Goal: Task Accomplishment & Management: Manage account settings

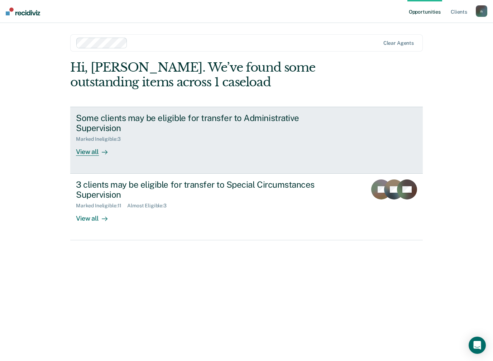
click at [88, 151] on div "View all" at bounding box center [96, 149] width 40 height 14
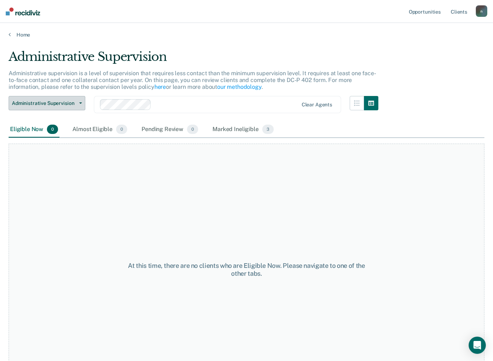
click at [85, 96] on button "Administrative Supervision" at bounding box center [47, 103] width 77 height 14
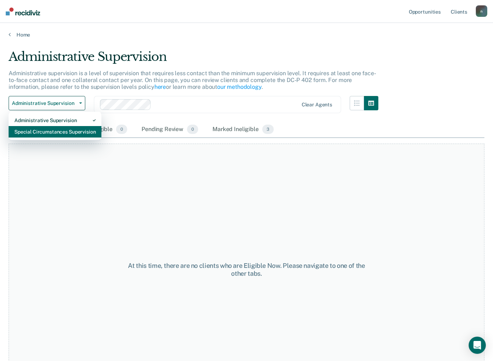
click at [80, 135] on div "Special Circumstances Supervision" at bounding box center [54, 131] width 81 height 11
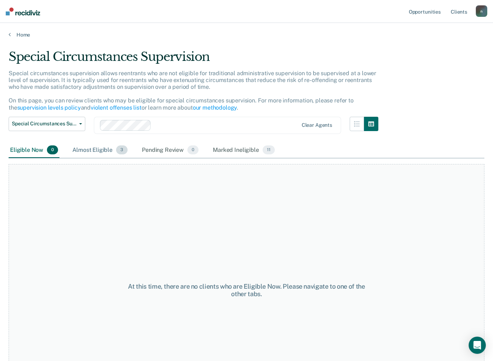
click at [105, 148] on div "Almost Eligible 3" at bounding box center [100, 151] width 58 height 16
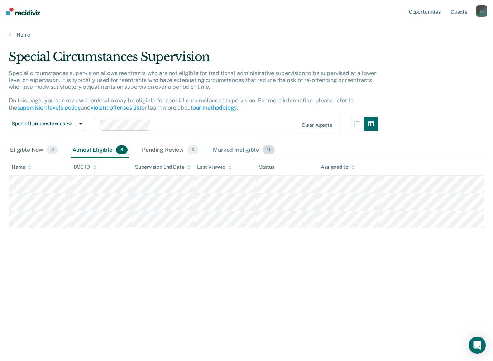
click at [245, 148] on div "Marked Ineligible 11" at bounding box center [243, 151] width 64 height 16
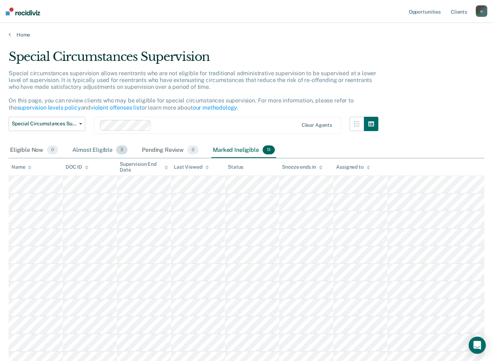
click at [100, 150] on div "Almost Eligible 3" at bounding box center [100, 151] width 58 height 16
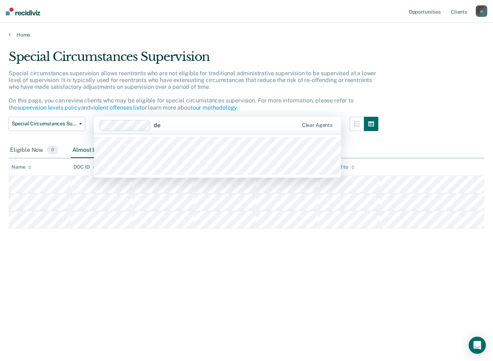
type input "d"
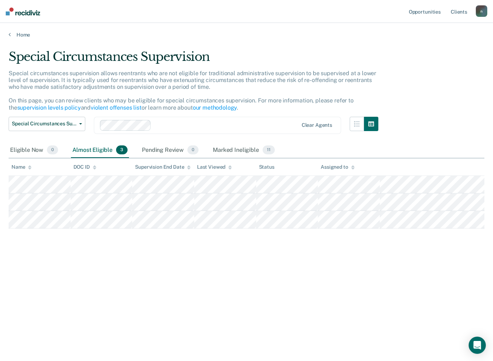
click at [465, 122] on div "Special Circumstances Supervision Special circumstances supervision allows reen…" at bounding box center [247, 178] width 476 height 258
click at [25, 125] on button "Special Circumstances Supervision" at bounding box center [47, 124] width 77 height 14
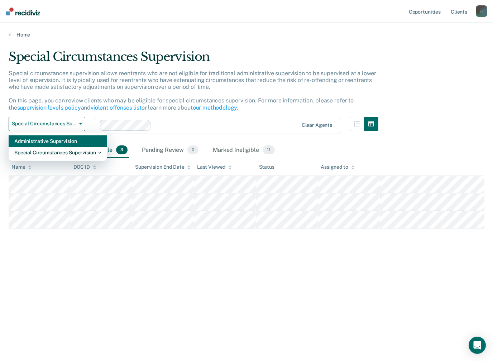
click at [23, 140] on div "Administrative Supervision" at bounding box center [57, 140] width 87 height 11
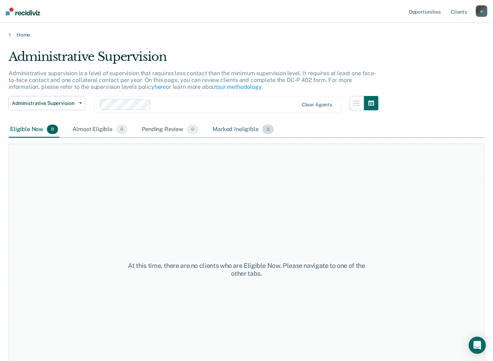
click at [237, 132] on div "Marked Ineligible 3" at bounding box center [243, 130] width 64 height 16
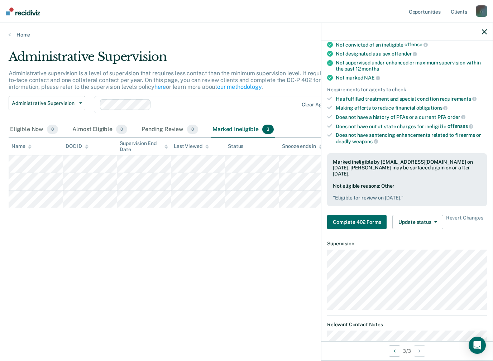
scroll to position [83, 0]
click at [433, 221] on span "button" at bounding box center [434, 221] width 6 height 1
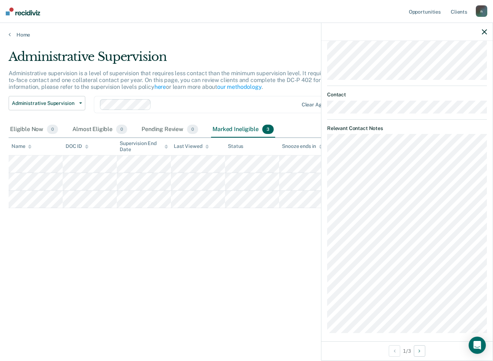
scroll to position [277, 0]
click at [425, 351] on button "Next Opportunity" at bounding box center [419, 350] width 11 height 11
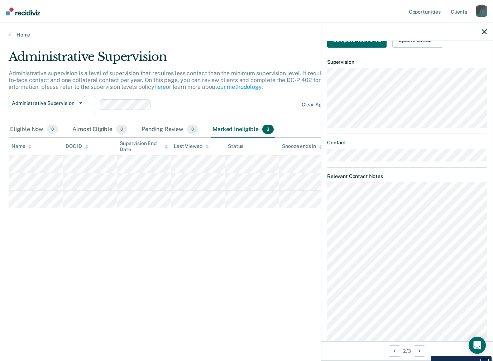
click at [400, 345] on div "2 / 3" at bounding box center [406, 350] width 171 height 19
click at [395, 350] on button "Previous Opportunity" at bounding box center [394, 350] width 11 height 11
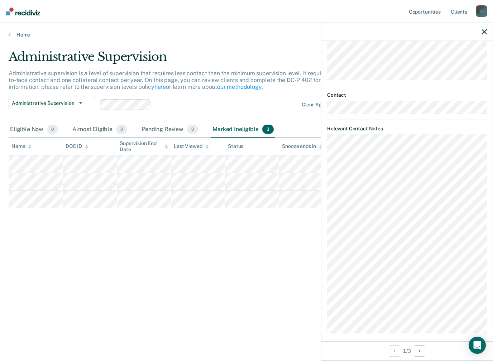
click at [51, 220] on div "Administrative Supervision Administrative supervision is a level of supervision…" at bounding box center [247, 178] width 476 height 258
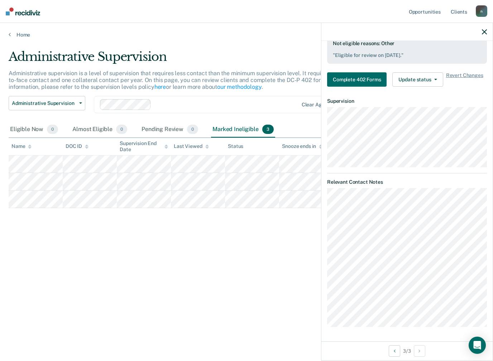
scroll to position [217, 0]
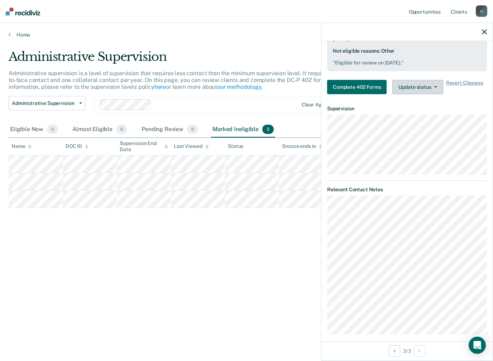
click at [415, 80] on button "Update status" at bounding box center [417, 87] width 51 height 14
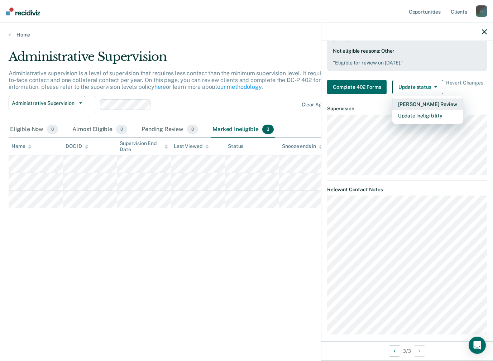
click at [441, 99] on button "[PERSON_NAME] Review" at bounding box center [427, 104] width 70 height 11
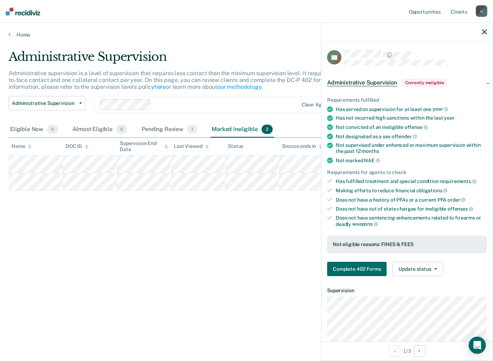
scroll to position [0, 0]
click at [378, 264] on button "Complete 402 Forms" at bounding box center [356, 269] width 59 height 14
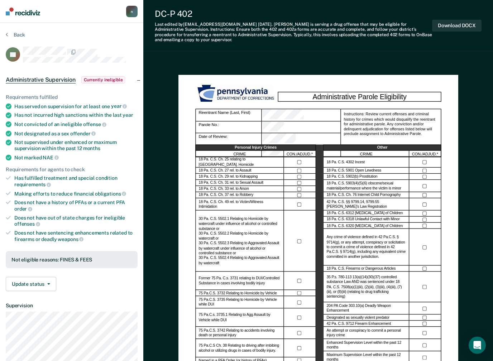
click at [439, 266] on div at bounding box center [425, 269] width 32 height 6
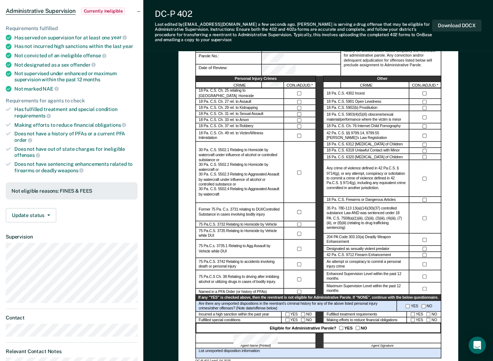
scroll to position [52, 0]
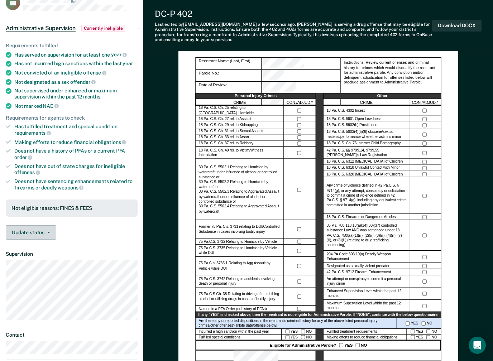
click at [44, 225] on button "Update status" at bounding box center [31, 232] width 51 height 14
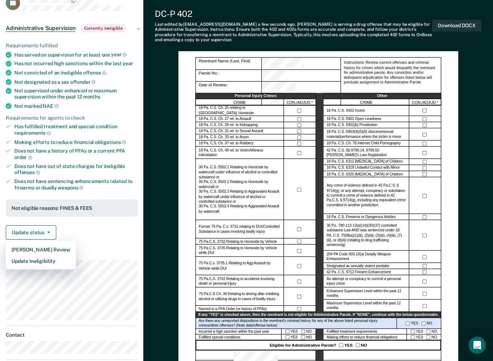
click at [116, 233] on div "Update status Mark Pending Review Update Ineligibility" at bounding box center [72, 232] width 132 height 14
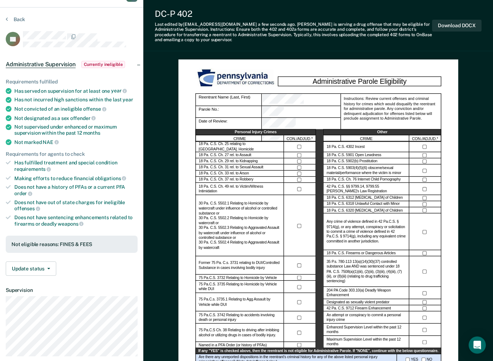
scroll to position [0, 0]
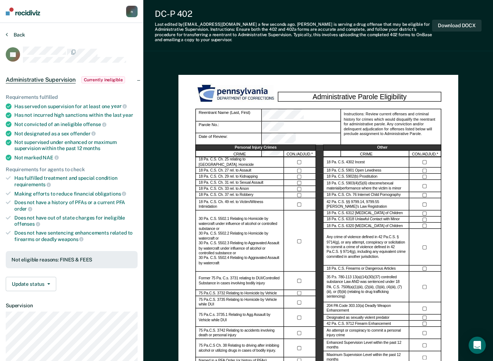
click at [23, 37] on button "Back" at bounding box center [15, 35] width 19 height 6
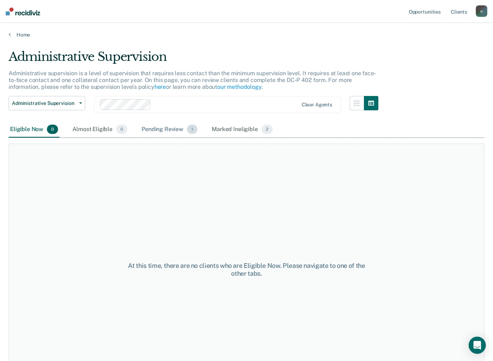
click at [178, 129] on div "Pending Review 1" at bounding box center [169, 130] width 59 height 16
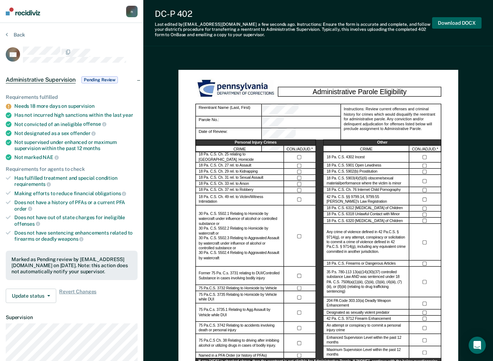
click at [465, 23] on button "Download DOCX" at bounding box center [456, 23] width 49 height 12
click at [19, 29] on section "Back AD Administrative Supervision Pending Review Requirements fulfilled Needs …" at bounding box center [71, 305] width 143 height 564
click at [23, 33] on button "Back" at bounding box center [15, 35] width 19 height 6
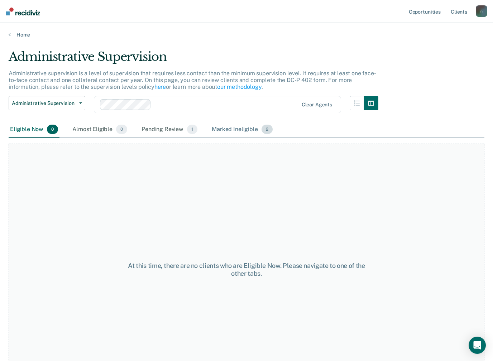
click at [245, 132] on div "Marked Ineligible 2" at bounding box center [242, 130] width 64 height 16
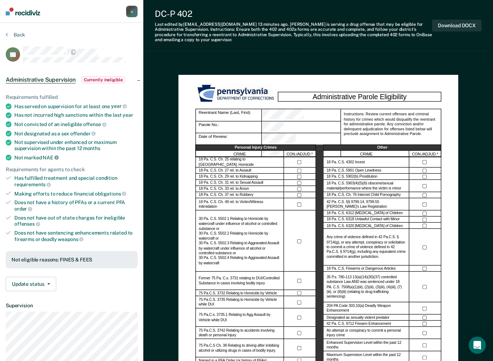
click at [56, 155] on icon at bounding box center [56, 157] width 4 height 4
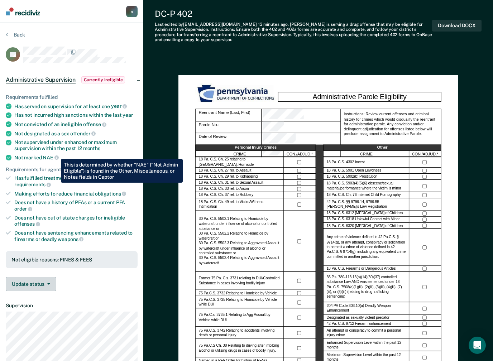
click at [46, 280] on button "Update status" at bounding box center [31, 284] width 51 height 14
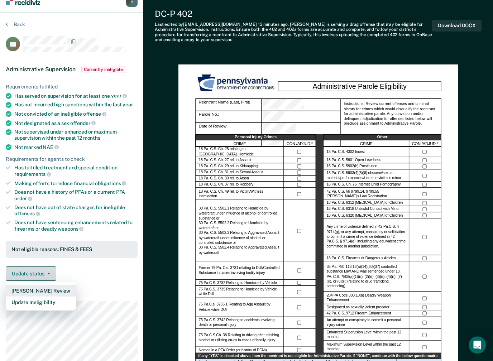
scroll to position [11, 0]
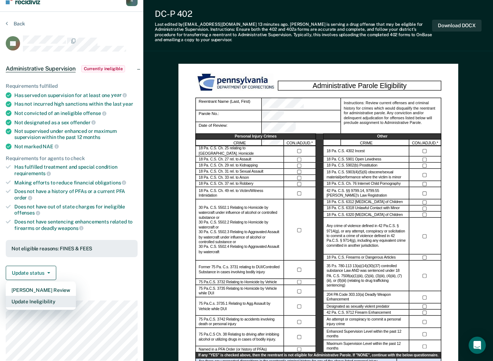
click at [46, 299] on button "Update Ineligibility" at bounding box center [41, 301] width 70 height 11
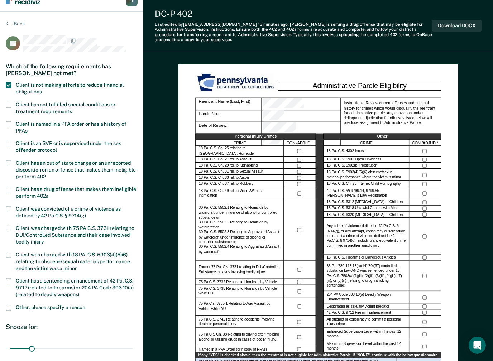
click at [11, 86] on label "Client is not making efforts to reduce financial obligations" at bounding box center [72, 89] width 132 height 14
click at [42, 89] on input "Client is not making efforts to reduce financial obligations" at bounding box center [42, 89] width 0 height 0
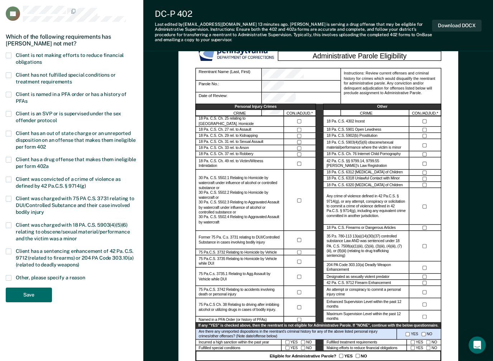
scroll to position [67, 0]
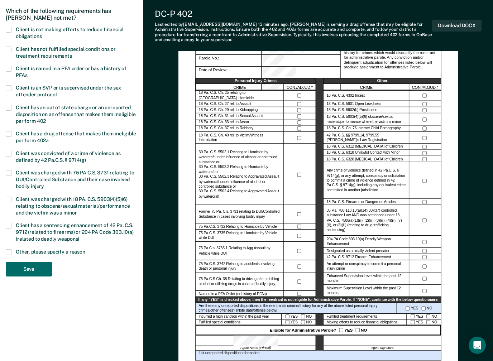
click at [11, 249] on span at bounding box center [9, 252] width 6 height 6
click at [85, 249] on input "Other, please specify a reason" at bounding box center [85, 249] width 0 height 0
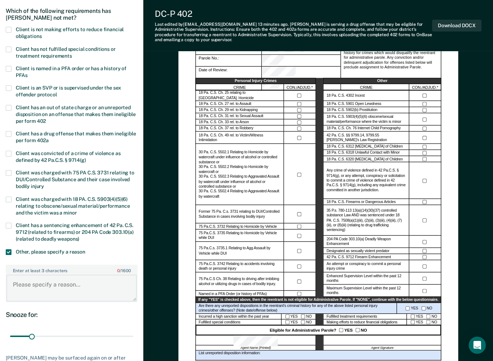
click at [32, 288] on textarea "Enter at least 3 characters 0 / 1600" at bounding box center [71, 288] width 130 height 27
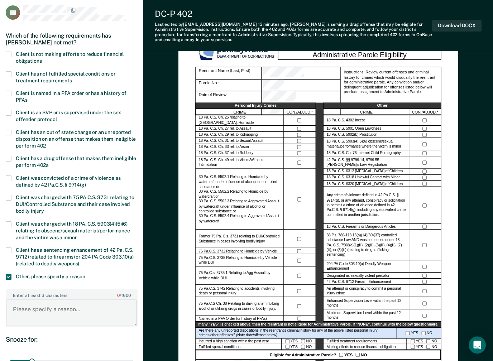
scroll to position [0, 0]
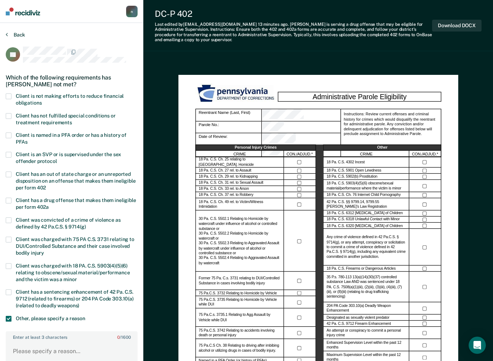
click at [24, 33] on button "Back" at bounding box center [15, 35] width 19 height 6
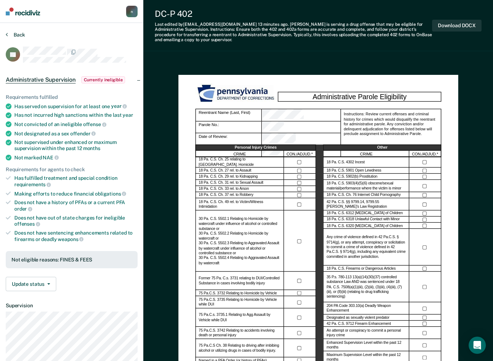
click at [16, 32] on button "Back" at bounding box center [15, 35] width 19 height 6
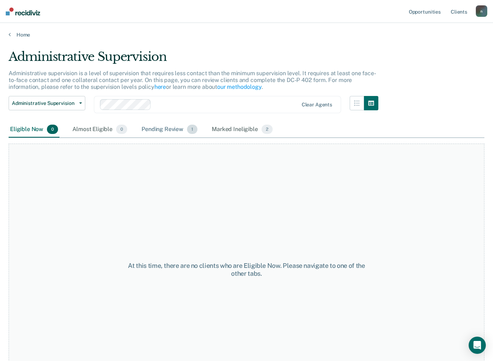
click at [172, 127] on div "Pending Review 1" at bounding box center [169, 130] width 59 height 16
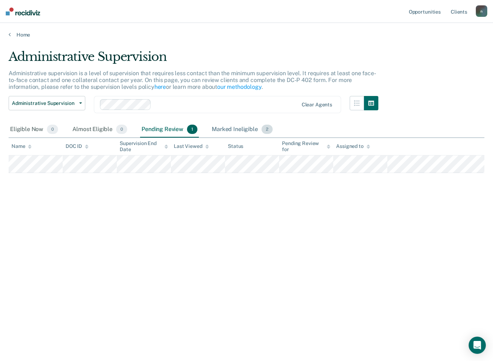
click at [254, 127] on div "Marked Ineligible 2" at bounding box center [242, 130] width 64 height 16
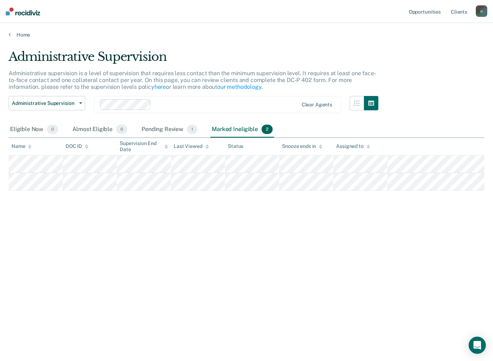
click at [320, 143] on div at bounding box center [321, 146] width 4 height 6
click at [198, 144] on div "Last Viewed" at bounding box center [191, 146] width 35 height 6
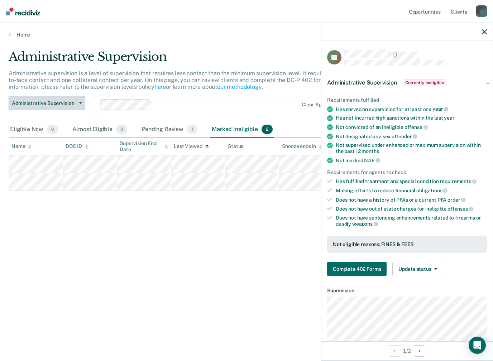
click at [72, 106] on button "Administrative Supervision" at bounding box center [47, 103] width 77 height 14
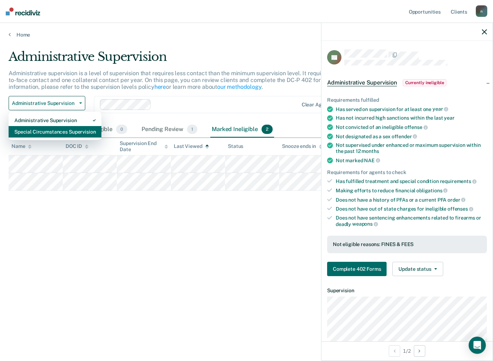
click at [73, 133] on div "Special Circumstances Supervision" at bounding box center [54, 131] width 81 height 11
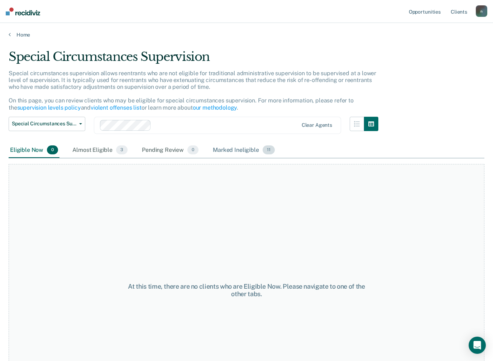
click at [259, 145] on div "Marked Ineligible 11" at bounding box center [243, 151] width 64 height 16
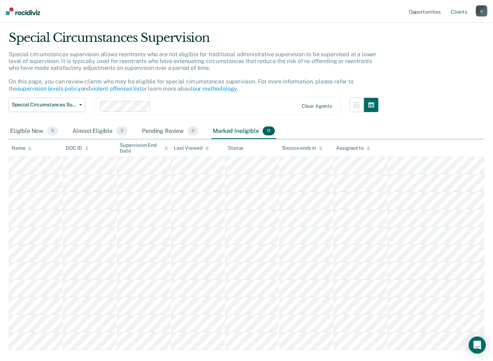
scroll to position [19, 0]
click at [93, 127] on div "Almost Eligible 3" at bounding box center [100, 131] width 58 height 16
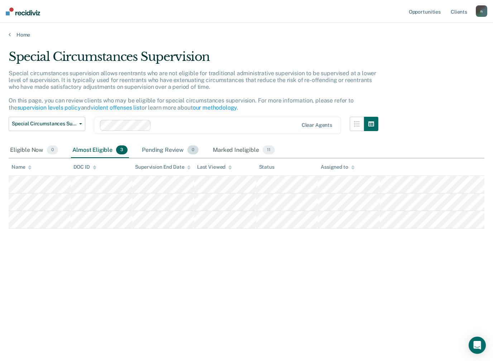
click at [166, 146] on div "Pending Review 0" at bounding box center [169, 151] width 59 height 16
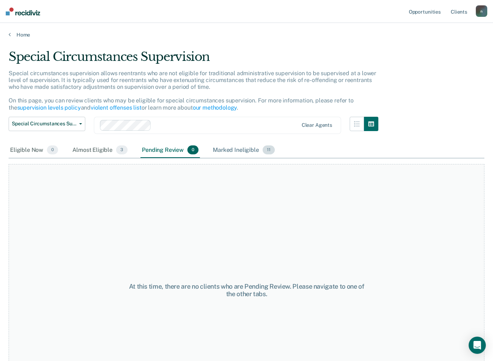
click at [233, 148] on div "Marked Ineligible 11" at bounding box center [243, 151] width 64 height 16
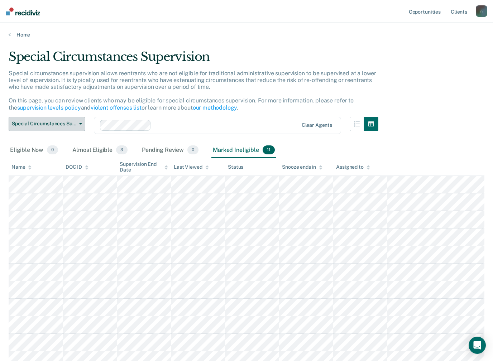
click at [76, 119] on button "Special Circumstances Supervision" at bounding box center [47, 124] width 77 height 14
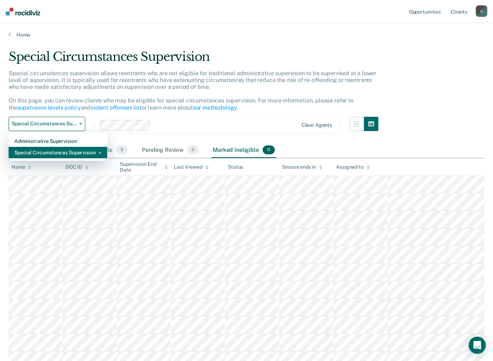
click at [86, 155] on div "Special Circumstances Supervision" at bounding box center [57, 152] width 87 height 11
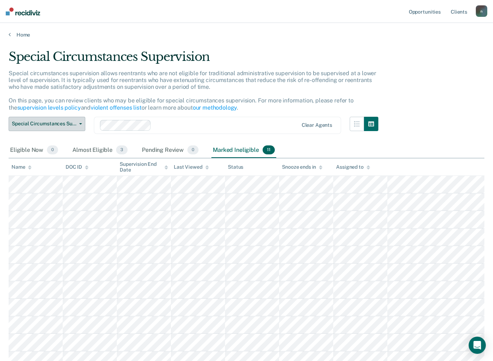
click at [82, 123] on icon "button" at bounding box center [80, 123] width 3 height 1
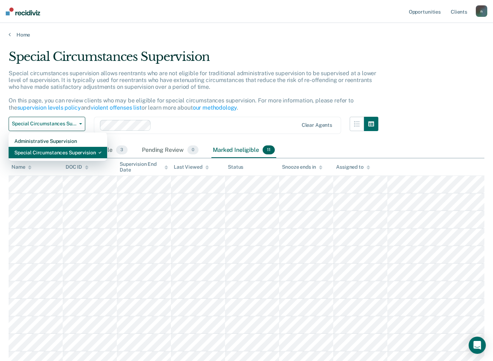
click at [72, 151] on div "Special Circumstances Supervision" at bounding box center [57, 152] width 87 height 11
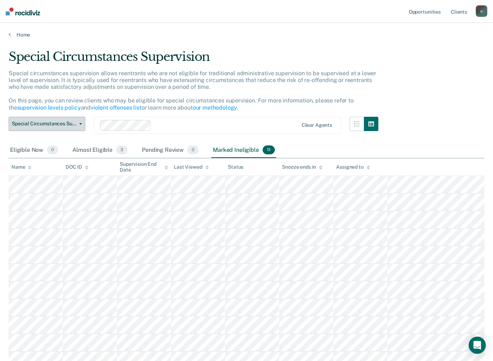
click at [74, 128] on button "Special Circumstances Supervision" at bounding box center [47, 124] width 77 height 14
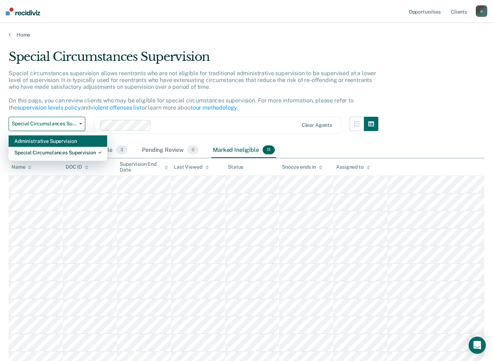
click at [71, 142] on div "Administrative Supervision" at bounding box center [57, 140] width 87 height 11
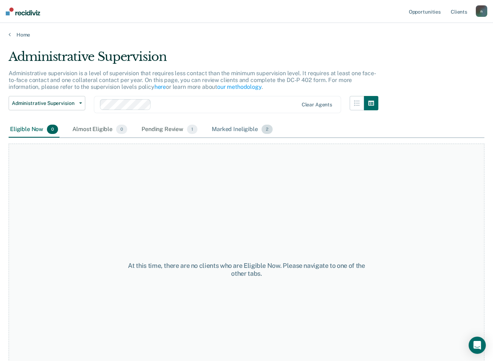
click at [244, 127] on div "Marked Ineligible 2" at bounding box center [242, 130] width 64 height 16
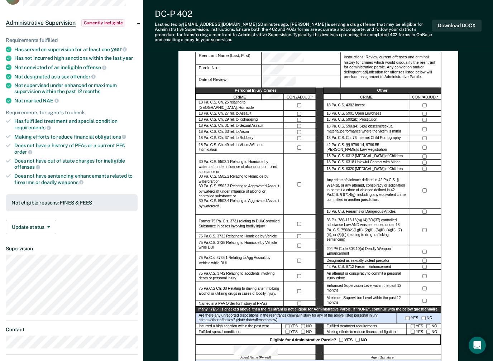
scroll to position [56, 0]
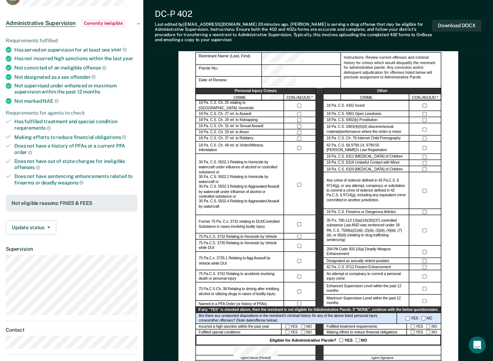
click at [429, 229] on div at bounding box center [425, 231] width 26 height 4
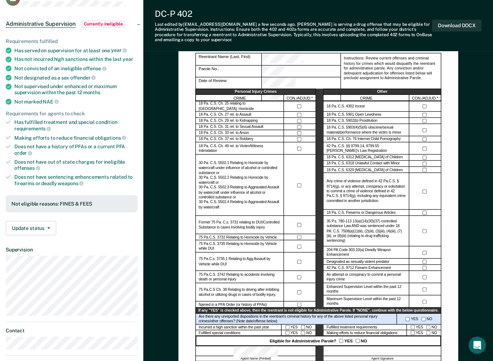
scroll to position [56, 0]
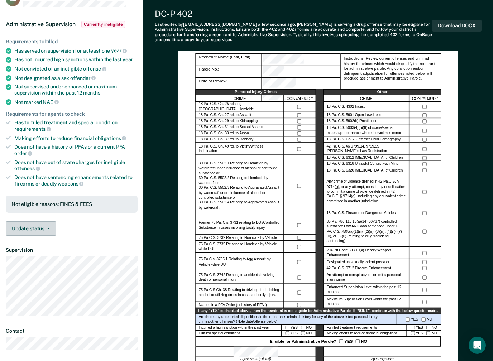
click at [27, 224] on button "Update status" at bounding box center [31, 228] width 51 height 14
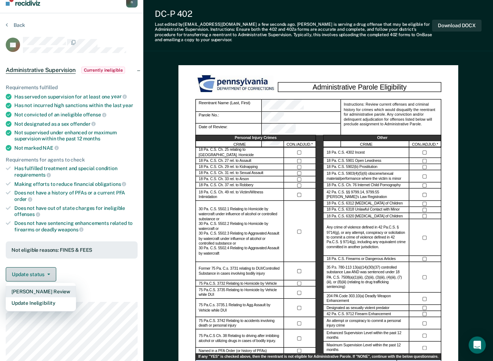
scroll to position [0, 0]
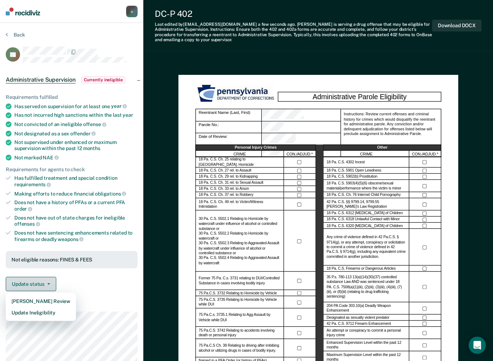
click at [16, 278] on button "Update status" at bounding box center [31, 284] width 51 height 14
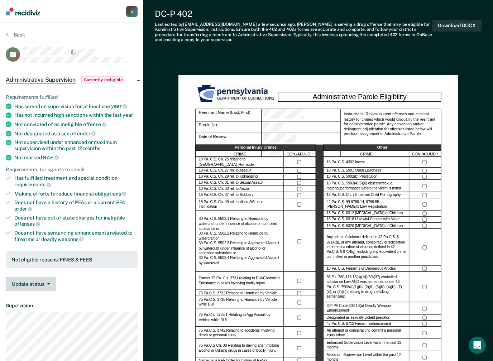
click at [16, 277] on button "Update status" at bounding box center [31, 284] width 51 height 14
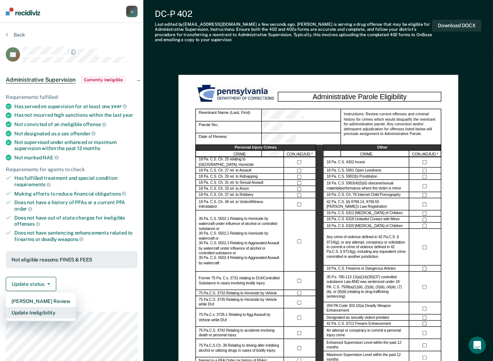
click at [21, 308] on button "Update Ineligibility" at bounding box center [41, 312] width 70 height 11
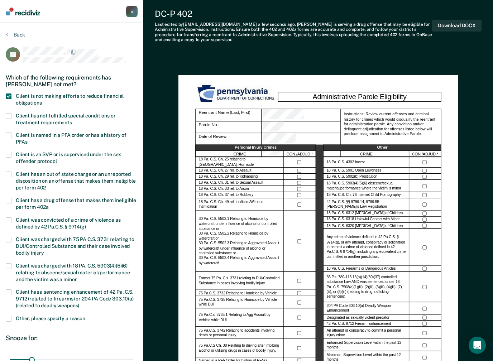
click at [3, 94] on section "Back JH Which of the following requirements has [PERSON_NAME] not met? Client i…" at bounding box center [71, 229] width 143 height 413
click at [6, 94] on span at bounding box center [9, 97] width 6 height 6
click at [42, 100] on input "Client is not making efforts to reduce financial obligations" at bounding box center [42, 100] width 0 height 0
click at [20, 332] on button "Save" at bounding box center [29, 336] width 46 height 15
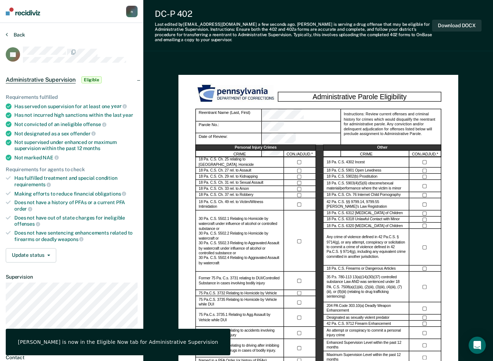
click at [21, 34] on button "Back" at bounding box center [15, 35] width 19 height 6
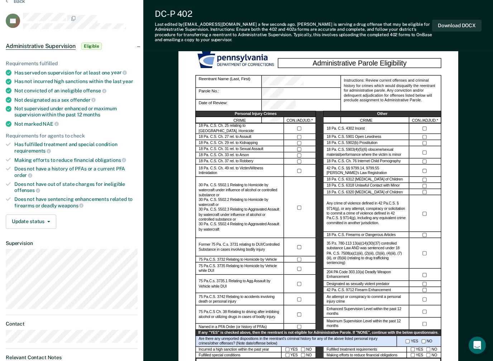
scroll to position [39, 0]
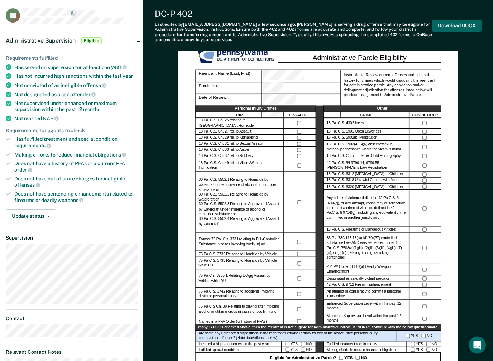
click at [459, 24] on button "Download DOCX" at bounding box center [456, 26] width 49 height 12
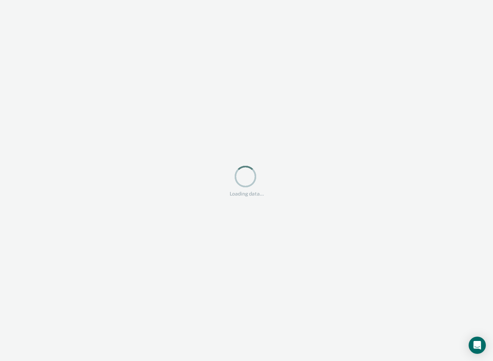
click at [418, 152] on div at bounding box center [246, 180] width 493 height 361
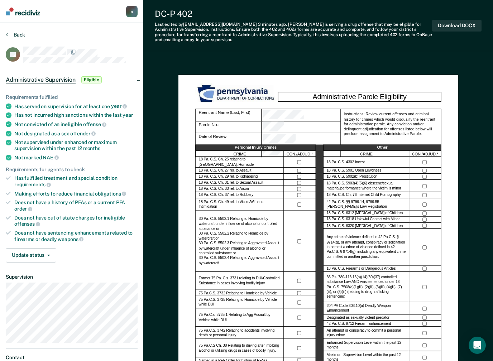
click at [19, 37] on button "Back" at bounding box center [15, 35] width 19 height 6
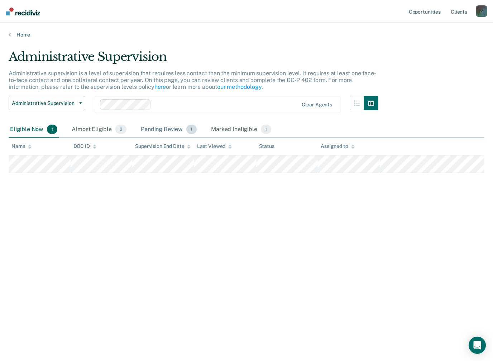
click at [174, 131] on div "Pending Review 1" at bounding box center [168, 130] width 59 height 16
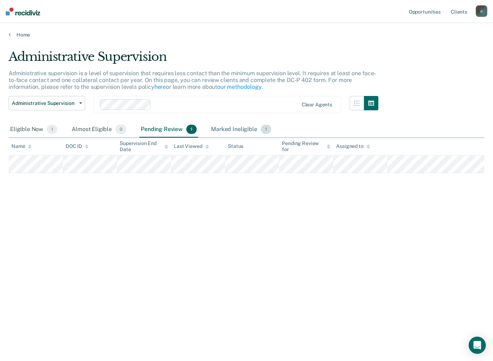
click at [236, 130] on div "Marked Ineligible 1" at bounding box center [241, 130] width 63 height 16
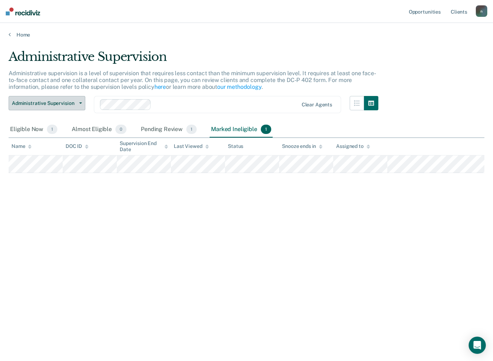
click at [69, 109] on button "Administrative Supervision" at bounding box center [47, 103] width 77 height 14
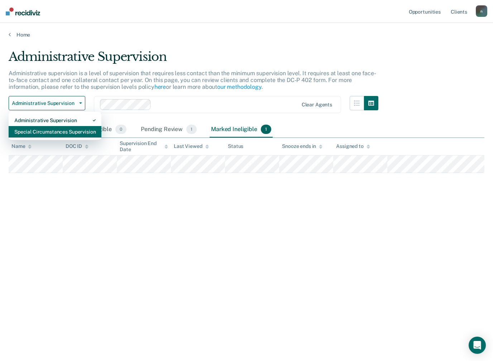
click at [70, 132] on div "Special Circumstances Supervision" at bounding box center [54, 131] width 81 height 11
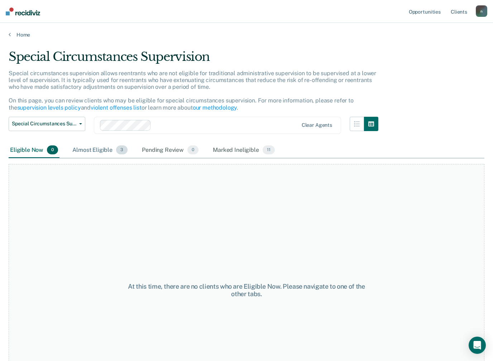
click at [99, 148] on div "Almost Eligible 3" at bounding box center [100, 151] width 58 height 16
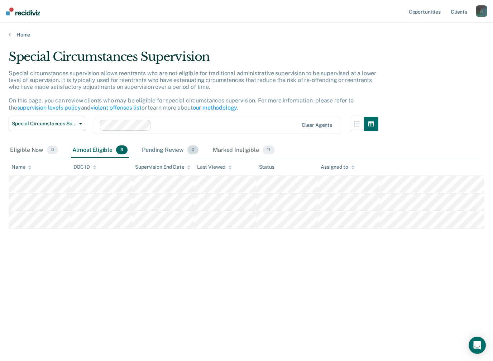
click at [171, 148] on div "Pending Review 0" at bounding box center [169, 151] width 59 height 16
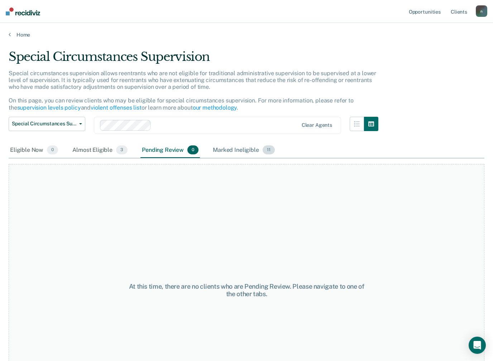
click at [232, 152] on div "Marked Ineligible 11" at bounding box center [243, 151] width 64 height 16
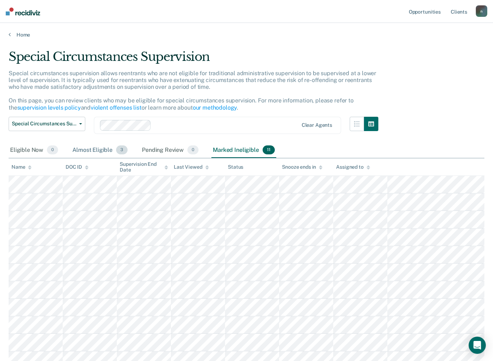
click at [96, 150] on div "Almost Eligible 3" at bounding box center [100, 151] width 58 height 16
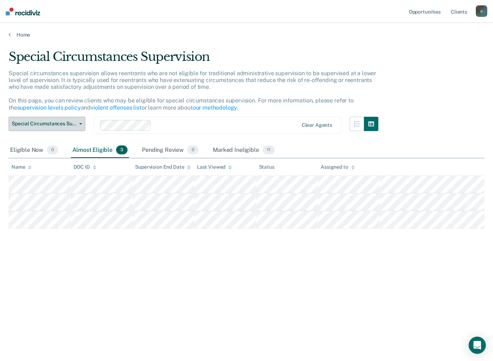
click at [72, 117] on button "Special Circumstances Supervision" at bounding box center [47, 124] width 77 height 14
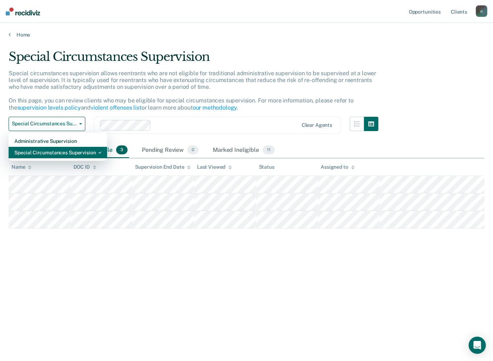
click at [70, 150] on div "Special Circumstances Supervision" at bounding box center [57, 152] width 87 height 11
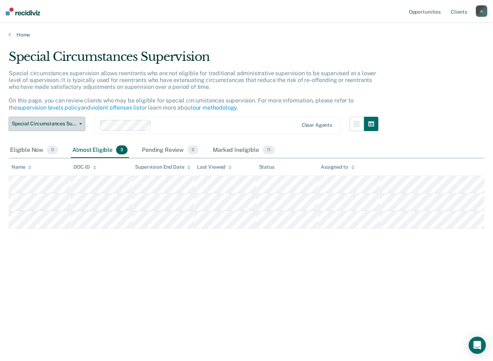
click at [76, 117] on button "Special Circumstances Supervision" at bounding box center [47, 124] width 77 height 14
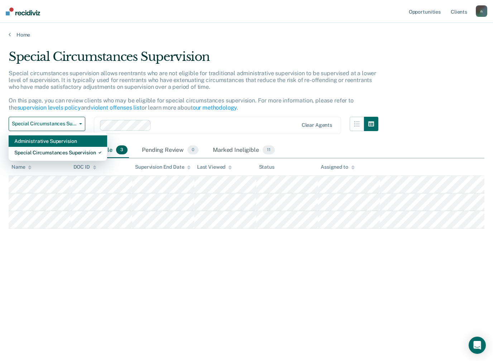
click at [68, 141] on div "Administrative Supervision" at bounding box center [57, 140] width 87 height 11
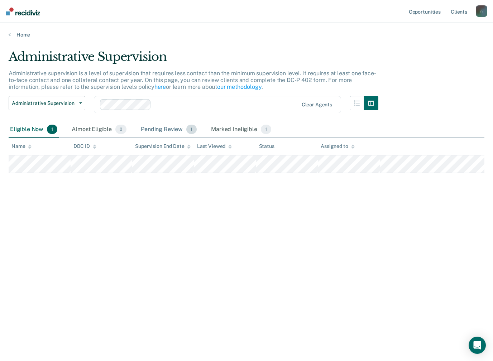
click at [175, 128] on div "Pending Review 1" at bounding box center [168, 130] width 59 height 16
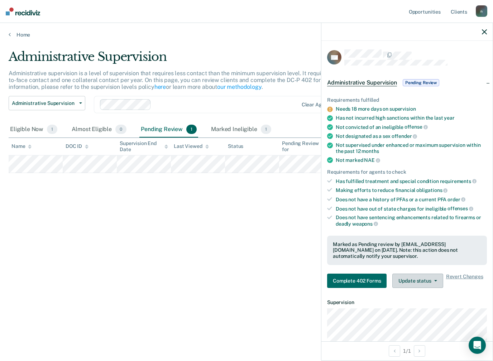
click at [426, 275] on button "Update status" at bounding box center [417, 281] width 51 height 14
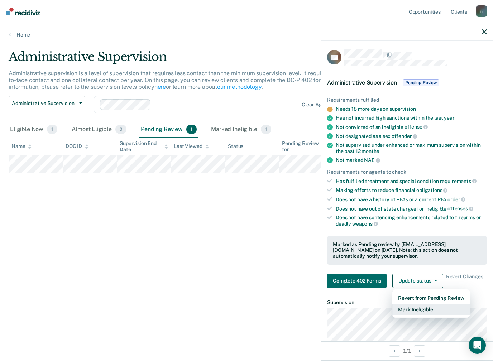
click at [427, 305] on button "Mark Ineligible" at bounding box center [430, 309] width 77 height 11
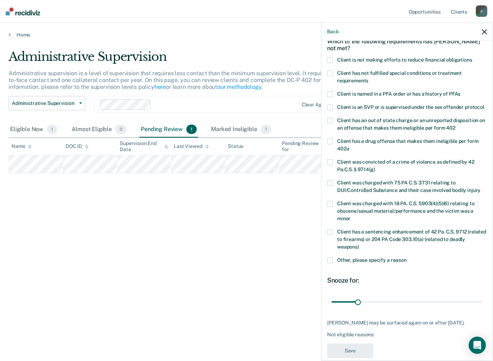
scroll to position [38, 0]
click at [365, 297] on input "range" at bounding box center [406, 303] width 151 height 13
type input "17"
click at [334, 258] on label "Other, please specify a reason" at bounding box center [407, 262] width 160 height 8
click at [407, 258] on input "Other, please specify a reason" at bounding box center [407, 258] width 0 height 0
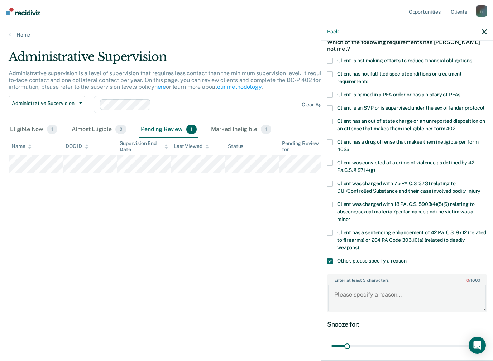
click at [378, 285] on textarea "Enter at least 3 characters 0 / 1600" at bounding box center [407, 298] width 158 height 27
type textarea "Not eligible until 1 year."
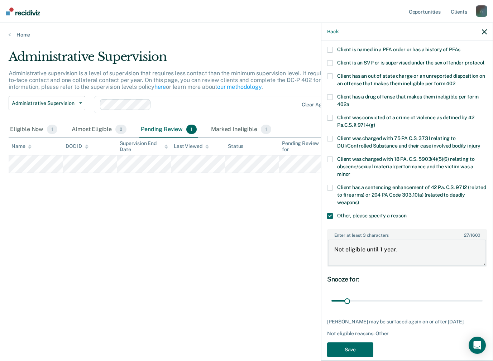
scroll to position [83, 0]
click at [330, 214] on span at bounding box center [330, 217] width 6 height 6
click at [407, 214] on input "Other, please specify a reason" at bounding box center [407, 214] width 0 height 0
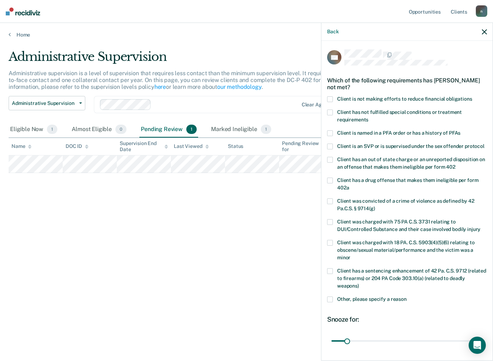
scroll to position [0, 0]
click at [334, 31] on button "Back" at bounding box center [332, 32] width 11 height 6
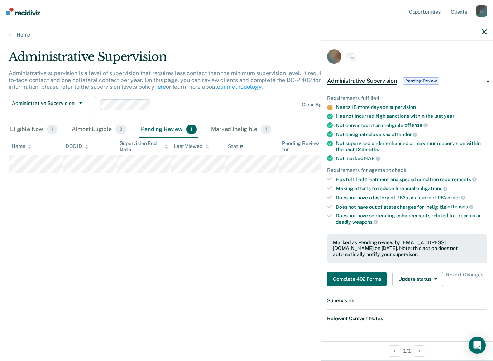
scroll to position [0, 0]
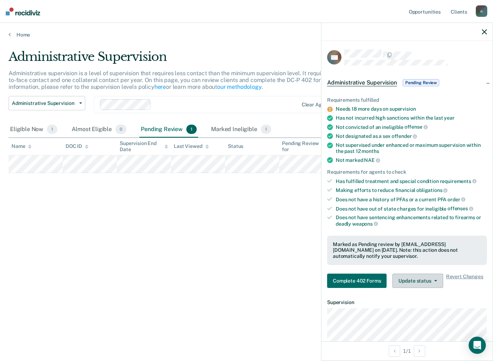
click at [435, 276] on button "Update status" at bounding box center [417, 281] width 51 height 14
click at [471, 274] on span "Revert Changes" at bounding box center [464, 281] width 37 height 14
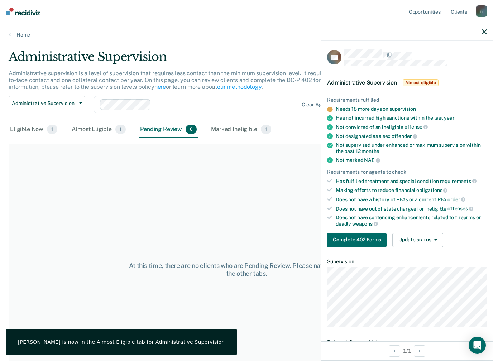
click at [267, 217] on div "At this time, there are no clients who are Pending Review. Please navigate to o…" at bounding box center [247, 270] width 476 height 252
click at [97, 124] on div "Almost Eligible 1" at bounding box center [98, 130] width 57 height 16
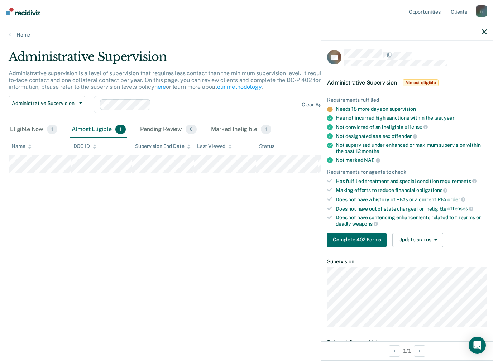
click at [250, 349] on main "Administrative Supervision Administrative supervision is a level of supervision…" at bounding box center [246, 198] width 493 height 321
